Goal: Go to known website: Go to known website

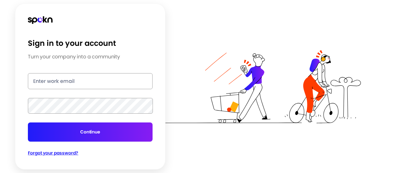
click at [40, 19] on img at bounding box center [40, 20] width 25 height 8
